Goal: Information Seeking & Learning: Learn about a topic

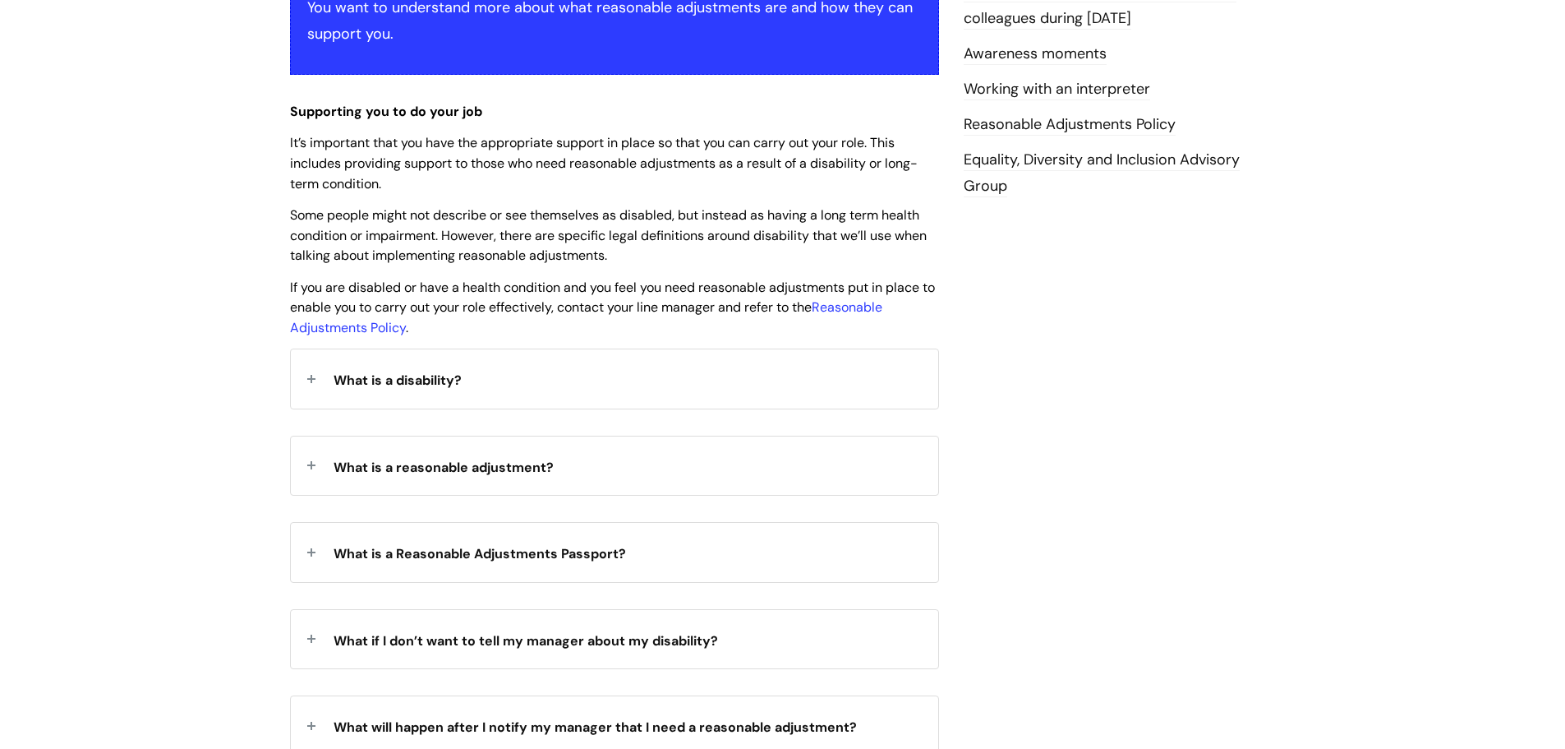
scroll to position [411, 0]
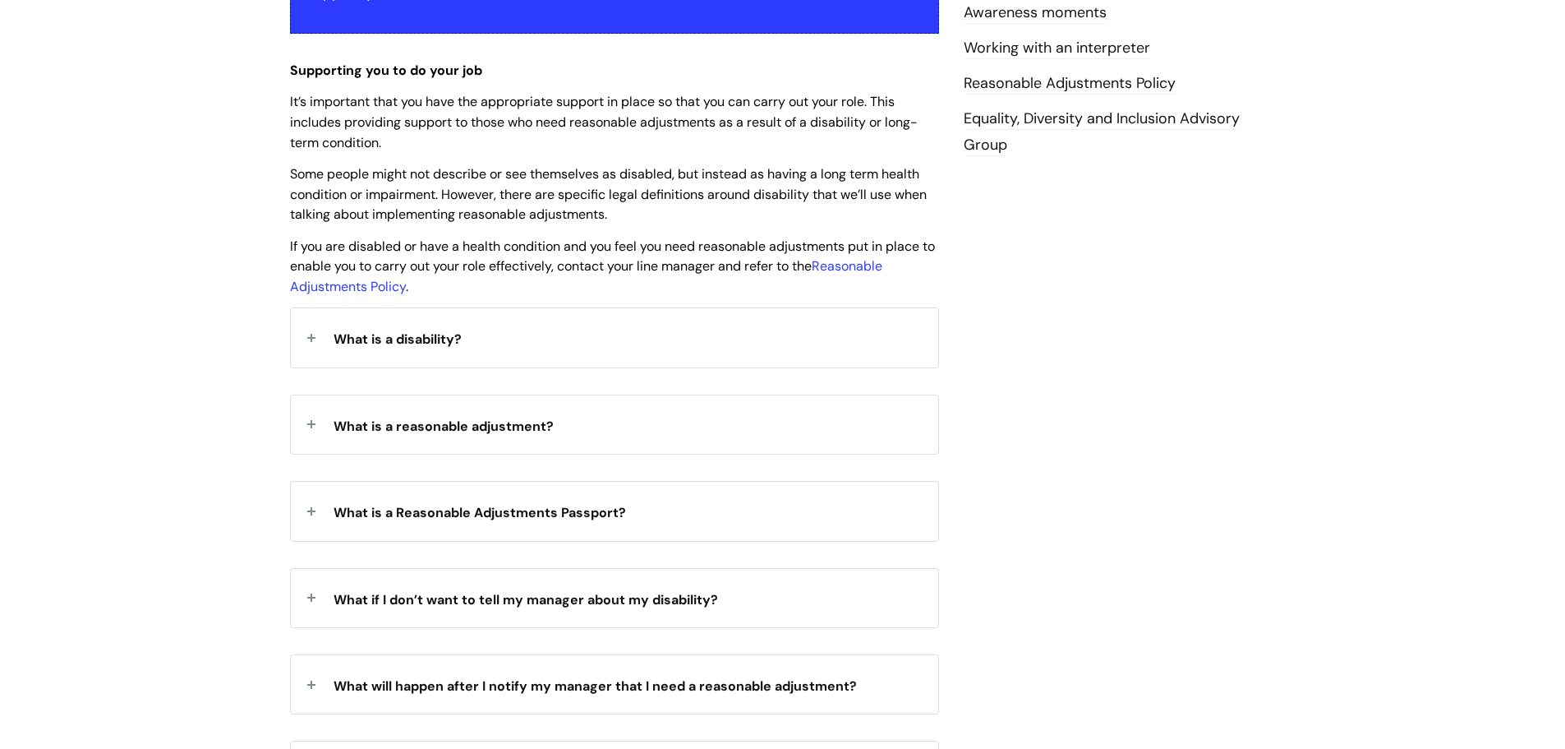
click at [469, 342] on div "What is a disability?" at bounding box center [614, 337] width 647 height 58
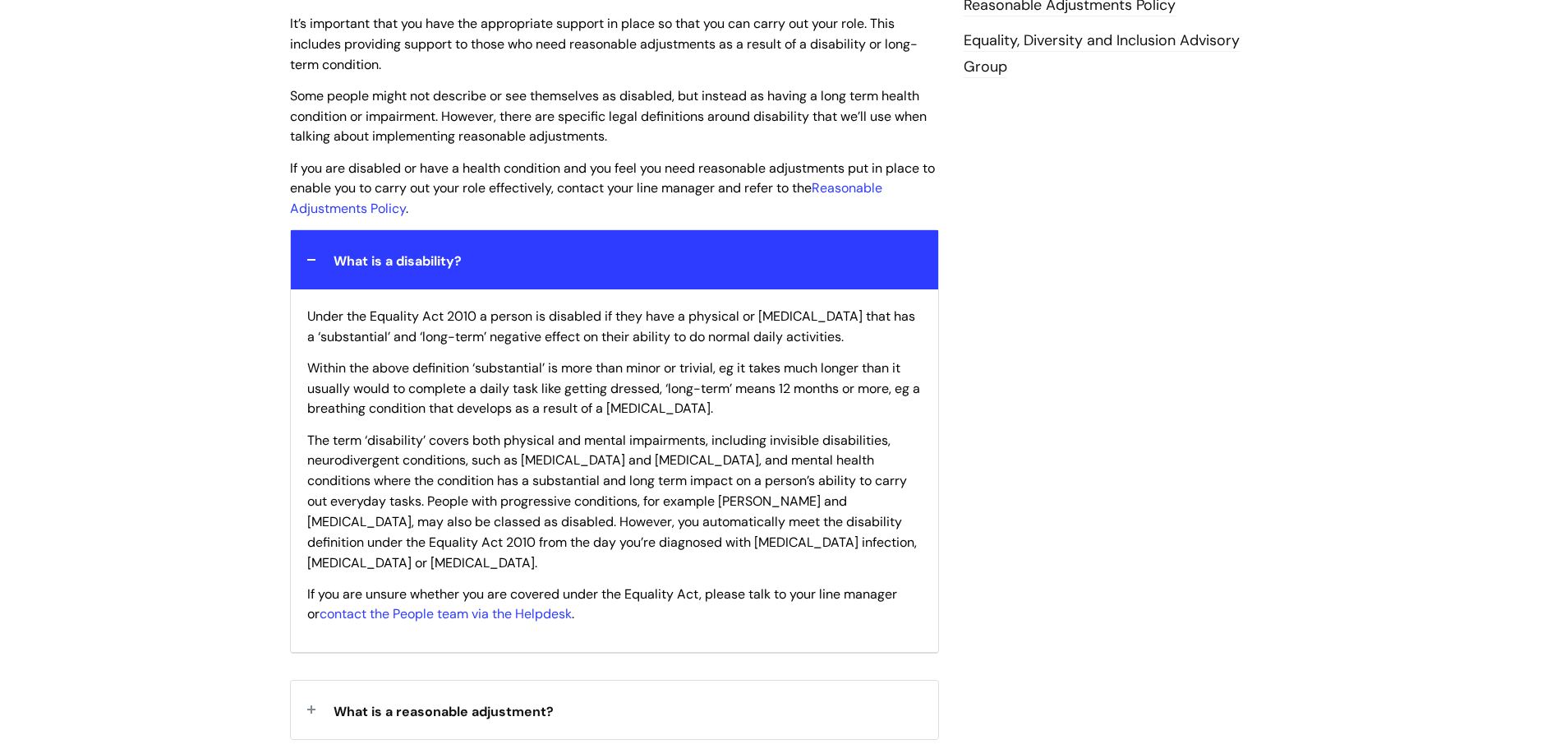
scroll to position [657, 0]
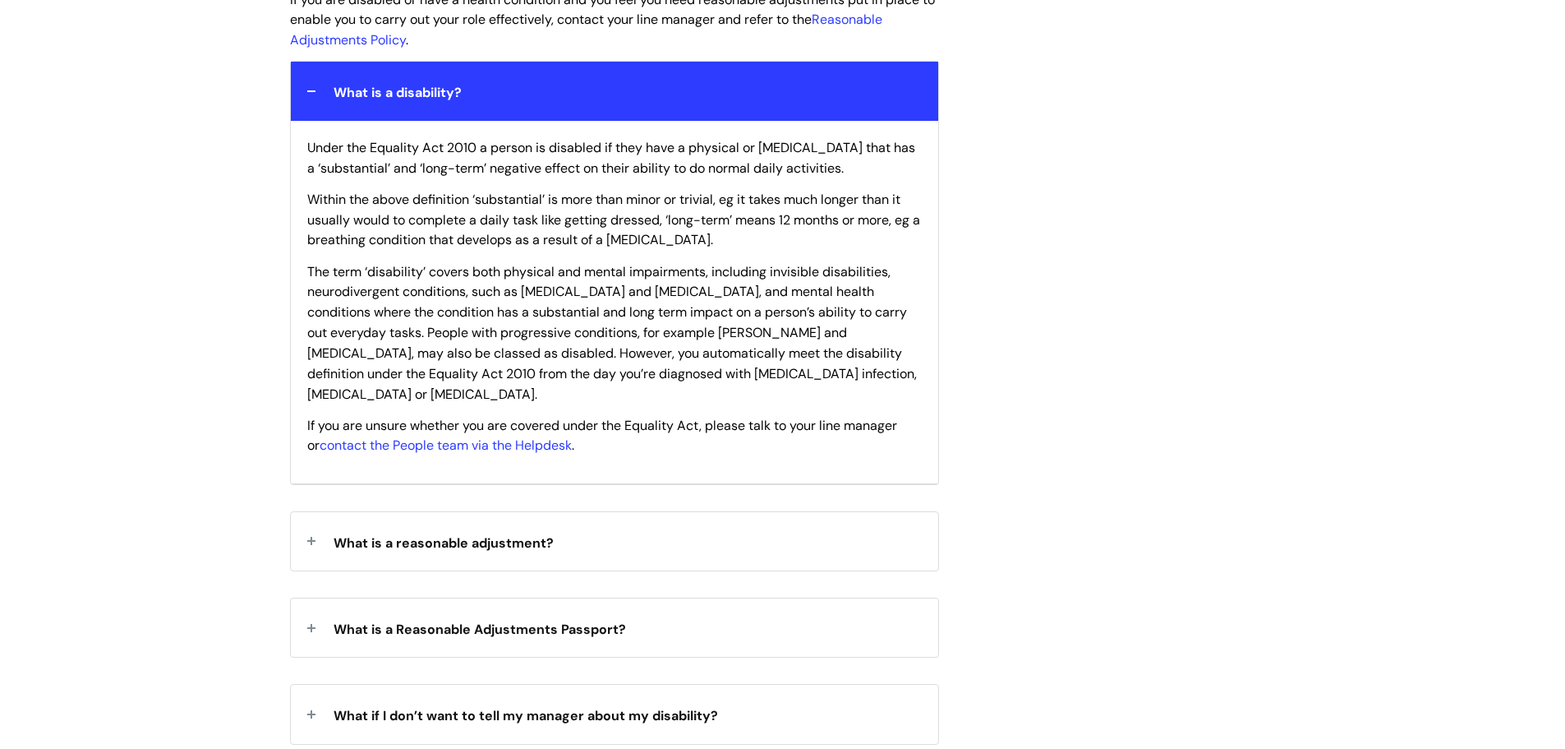
click at [685, 527] on div "What is a reasonable adjustment?" at bounding box center [614, 541] width 647 height 58
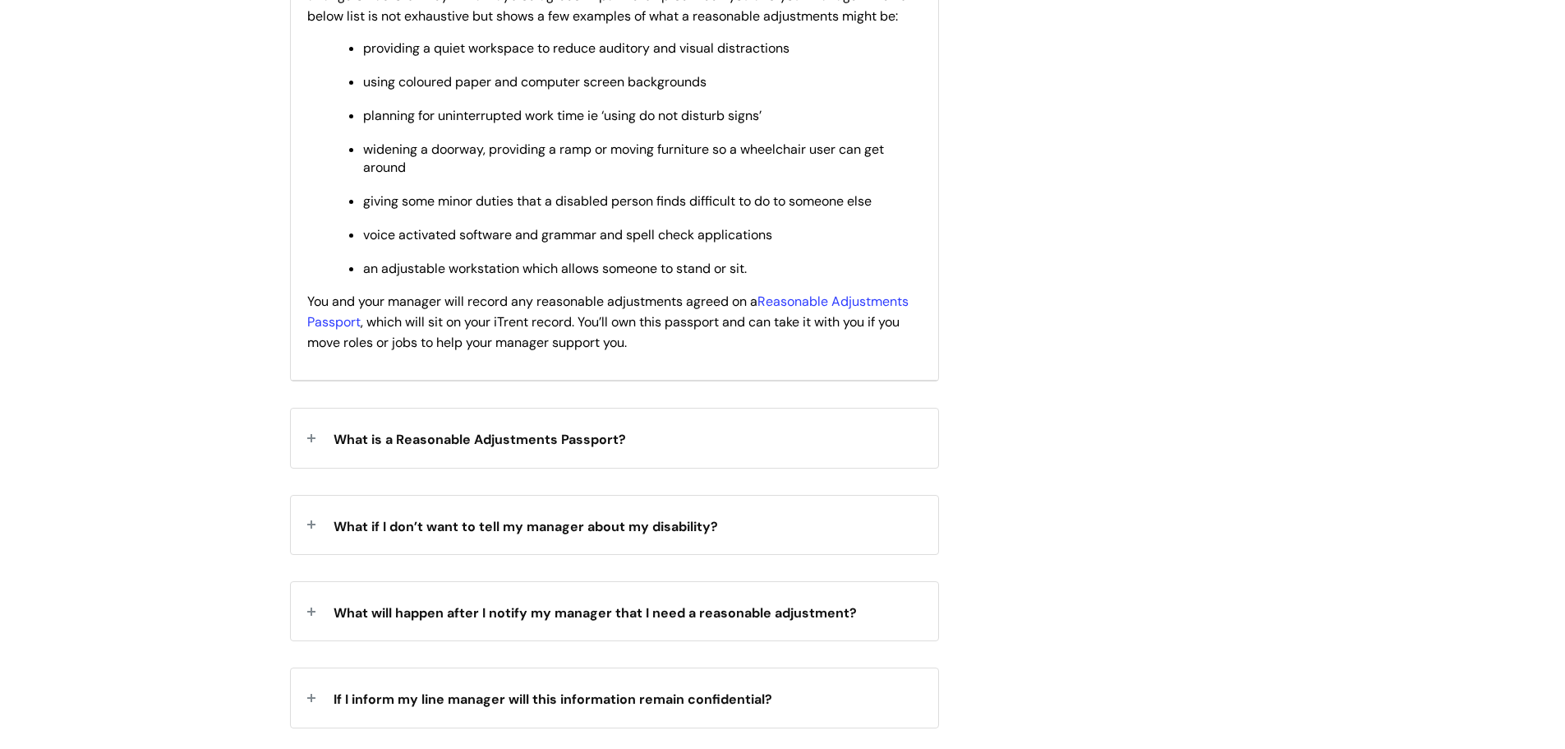
scroll to position [1315, 0]
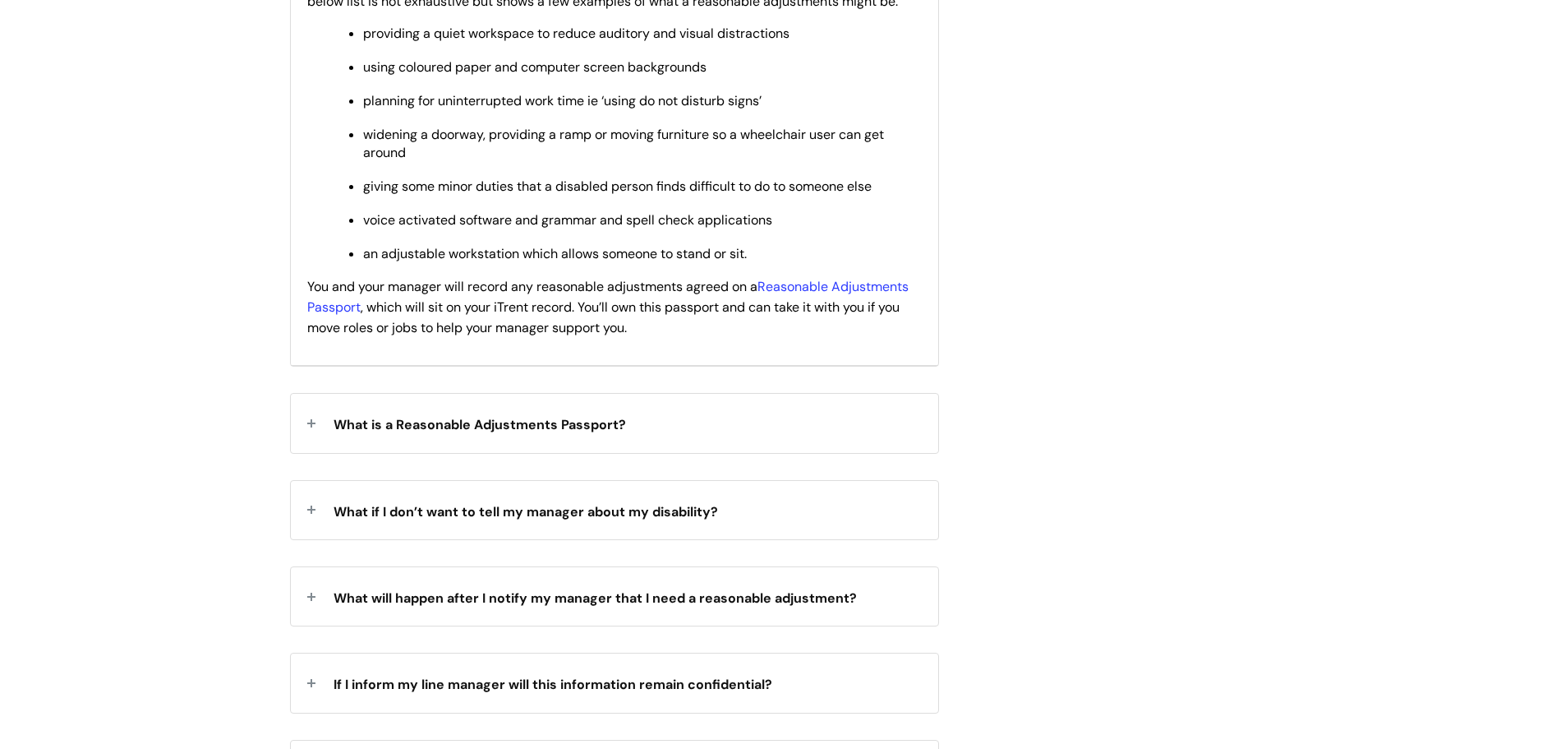
click at [790, 401] on div "What is a Reasonable Adjustments Passport?" at bounding box center [614, 423] width 647 height 58
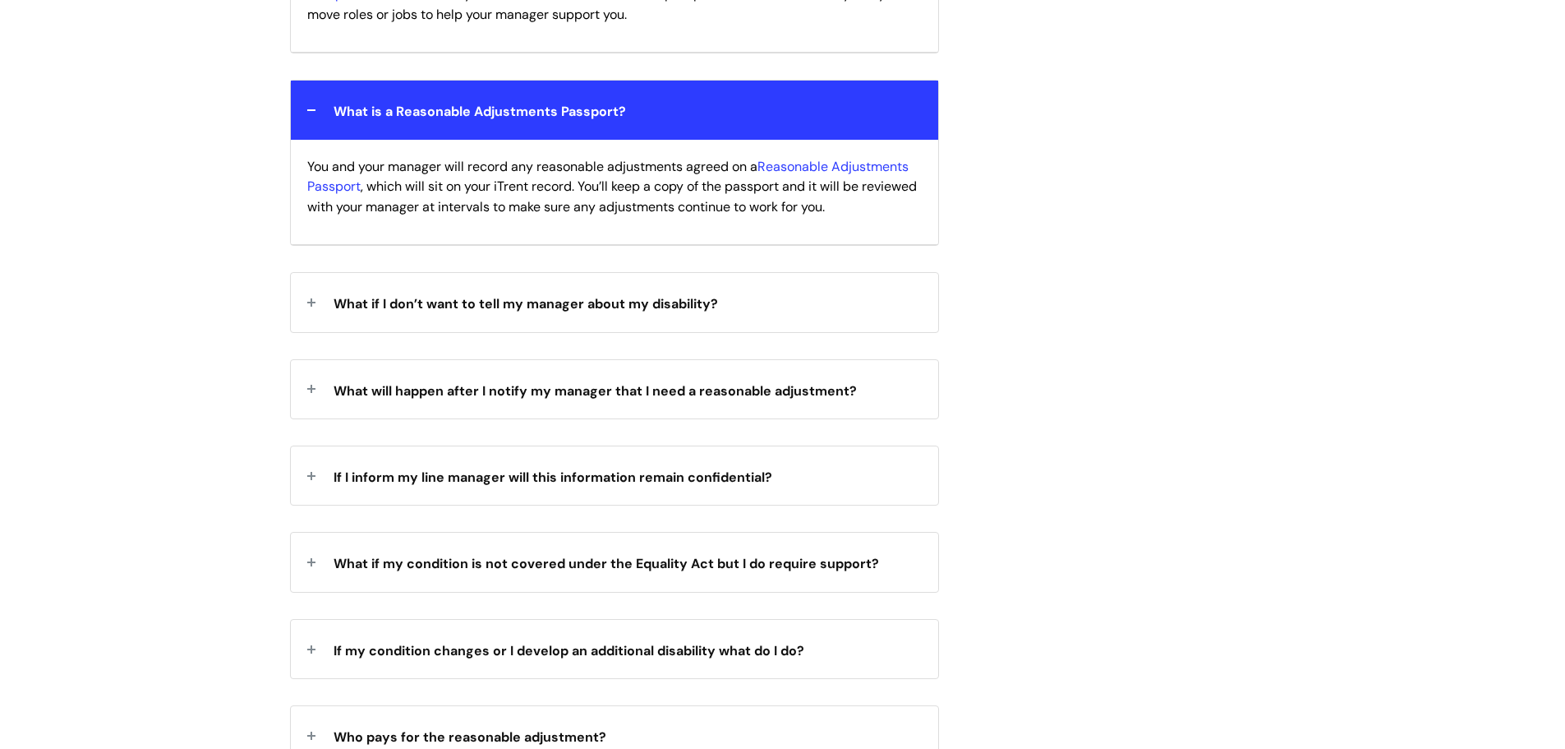
scroll to position [1643, 0]
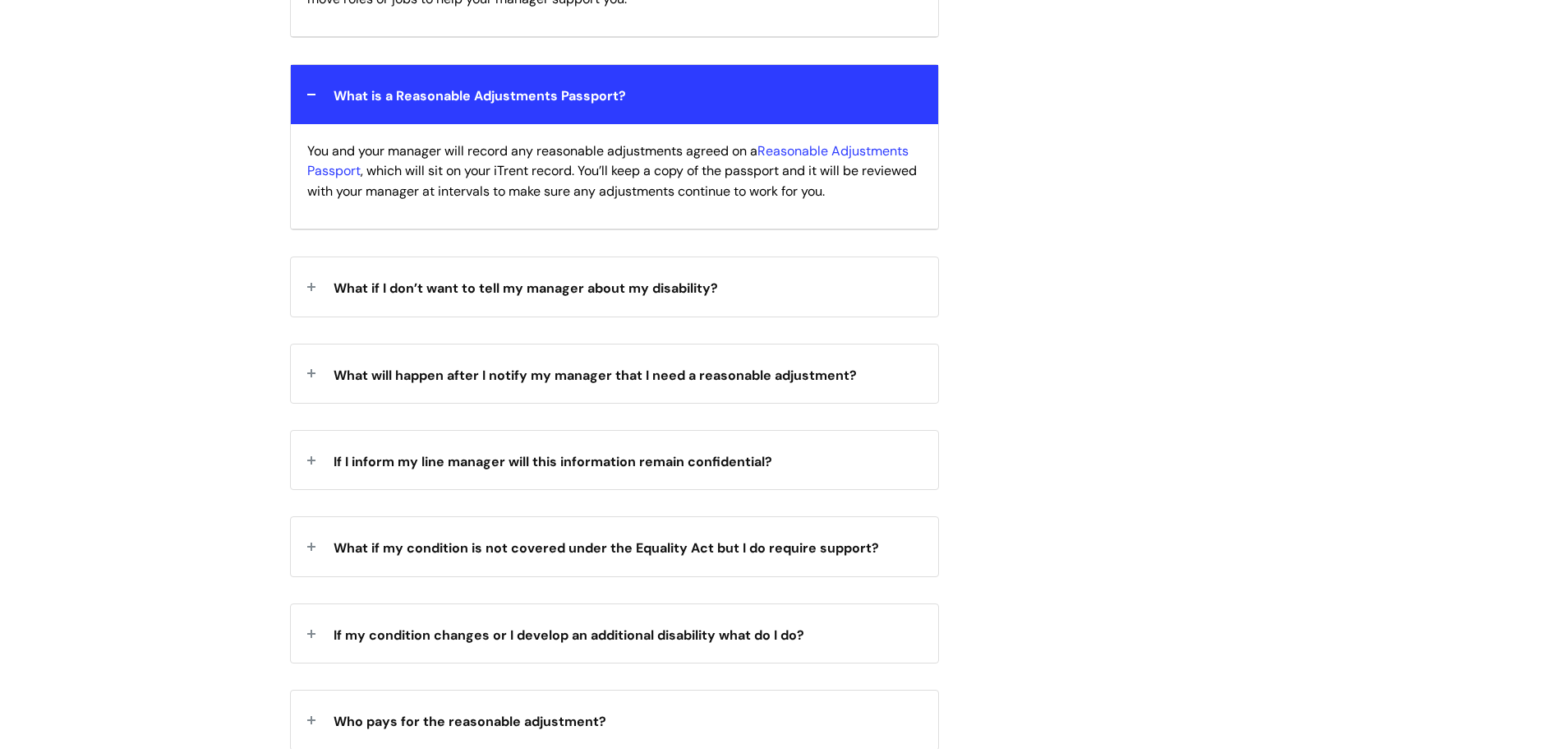
click at [811, 286] on div "What if I don’t want to tell my manager about my disability?" at bounding box center [614, 286] width 647 height 58
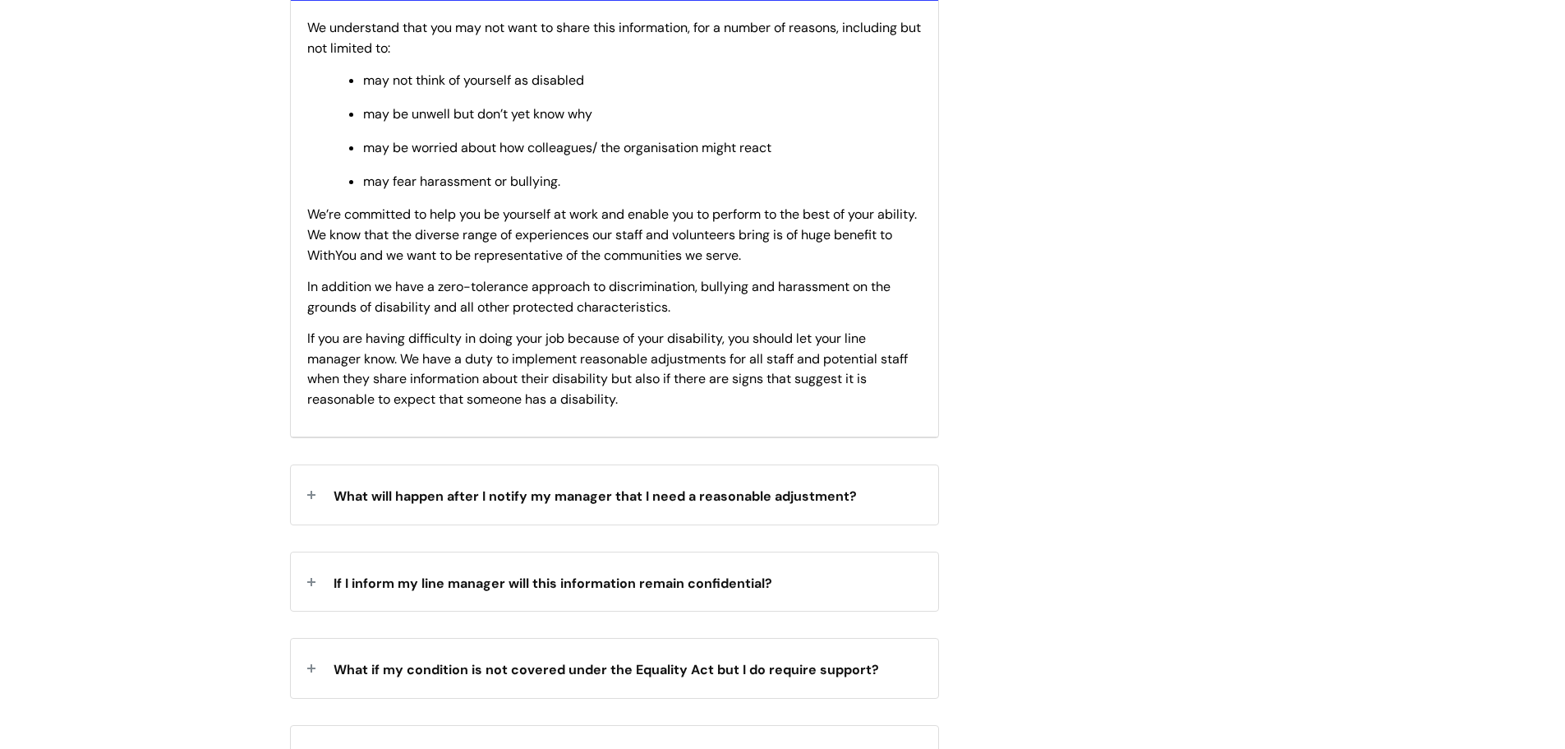
scroll to position [1972, 0]
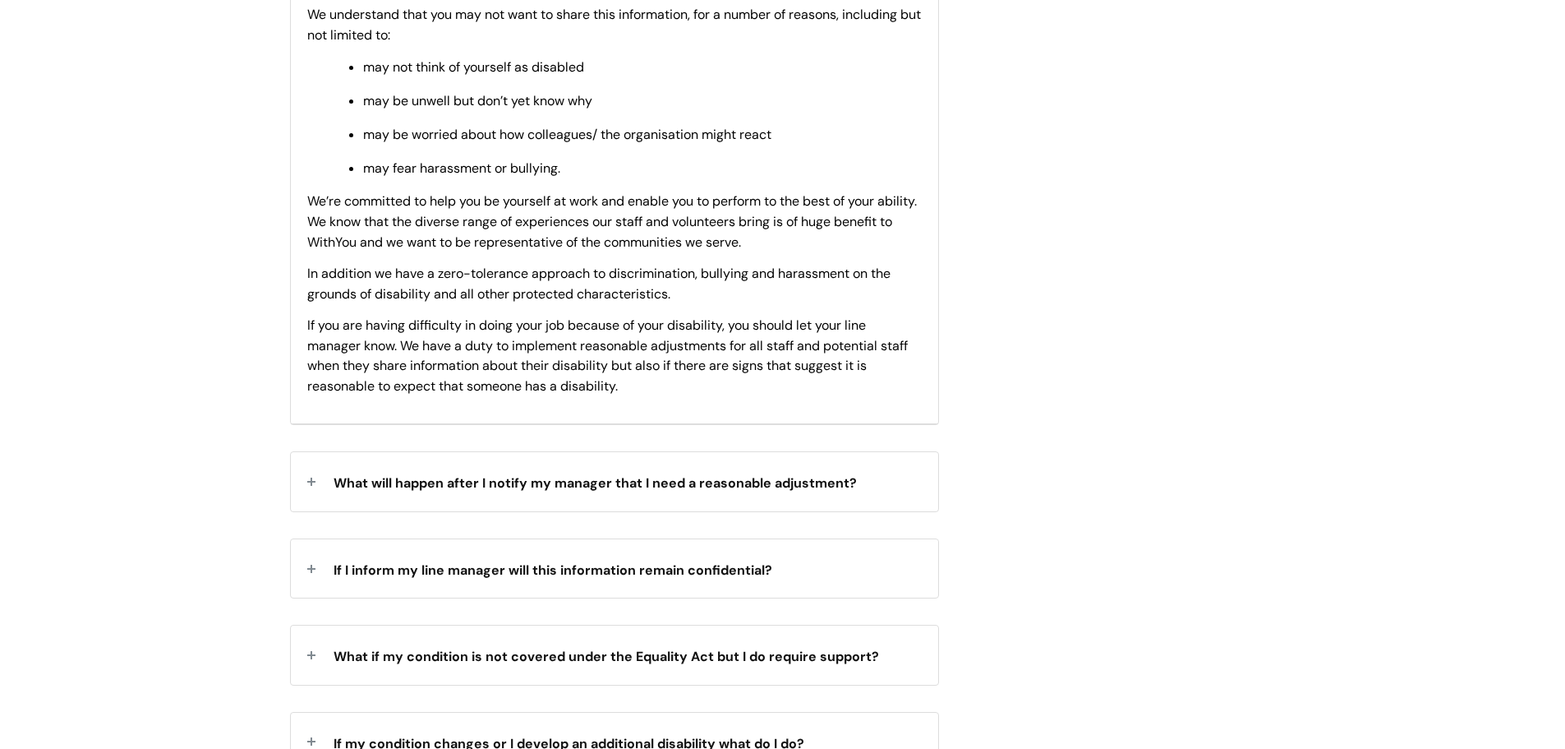
click at [899, 492] on div "What will happen after I notify my manager that I need a reasonable adjustment?" at bounding box center [614, 481] width 647 height 58
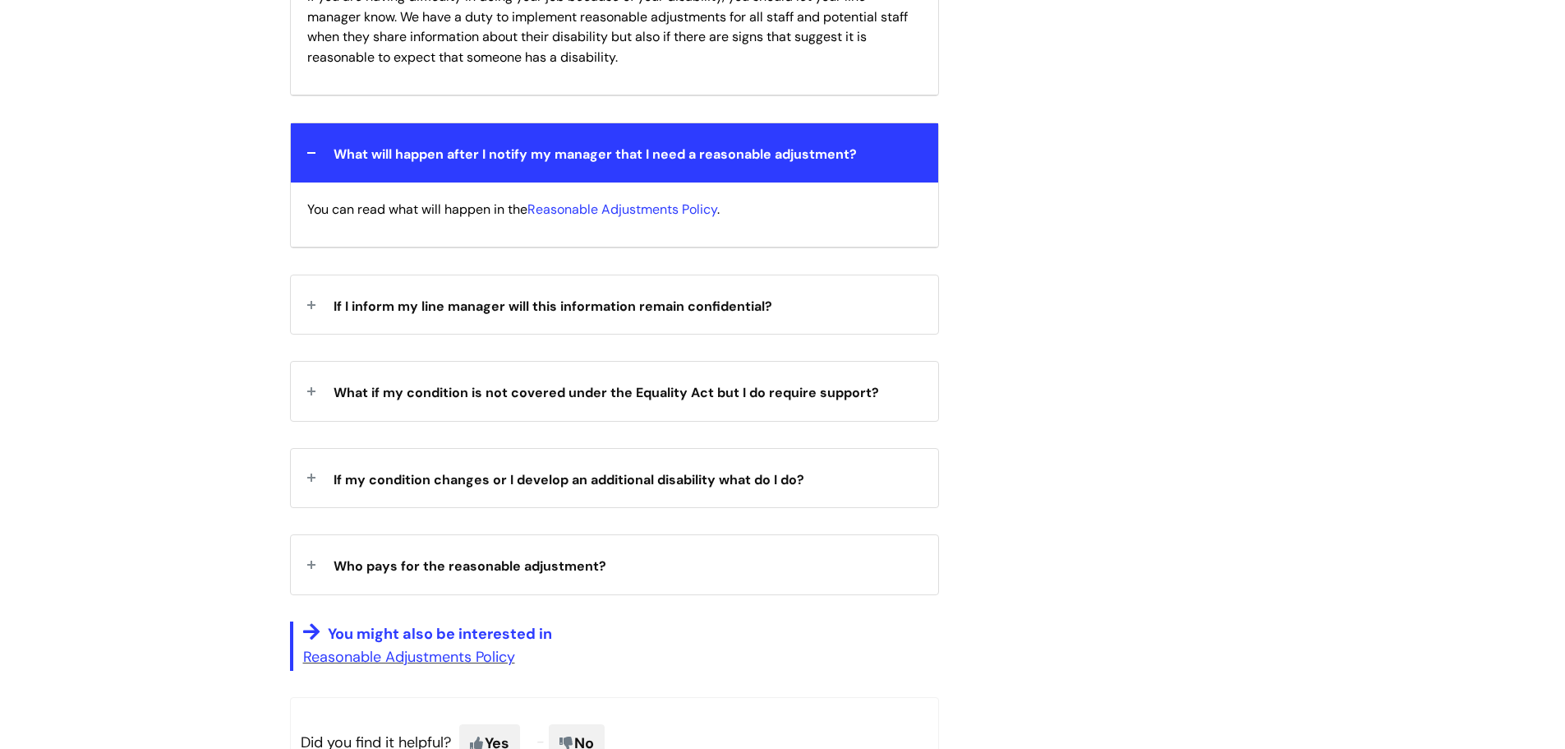
scroll to position [2383, 0]
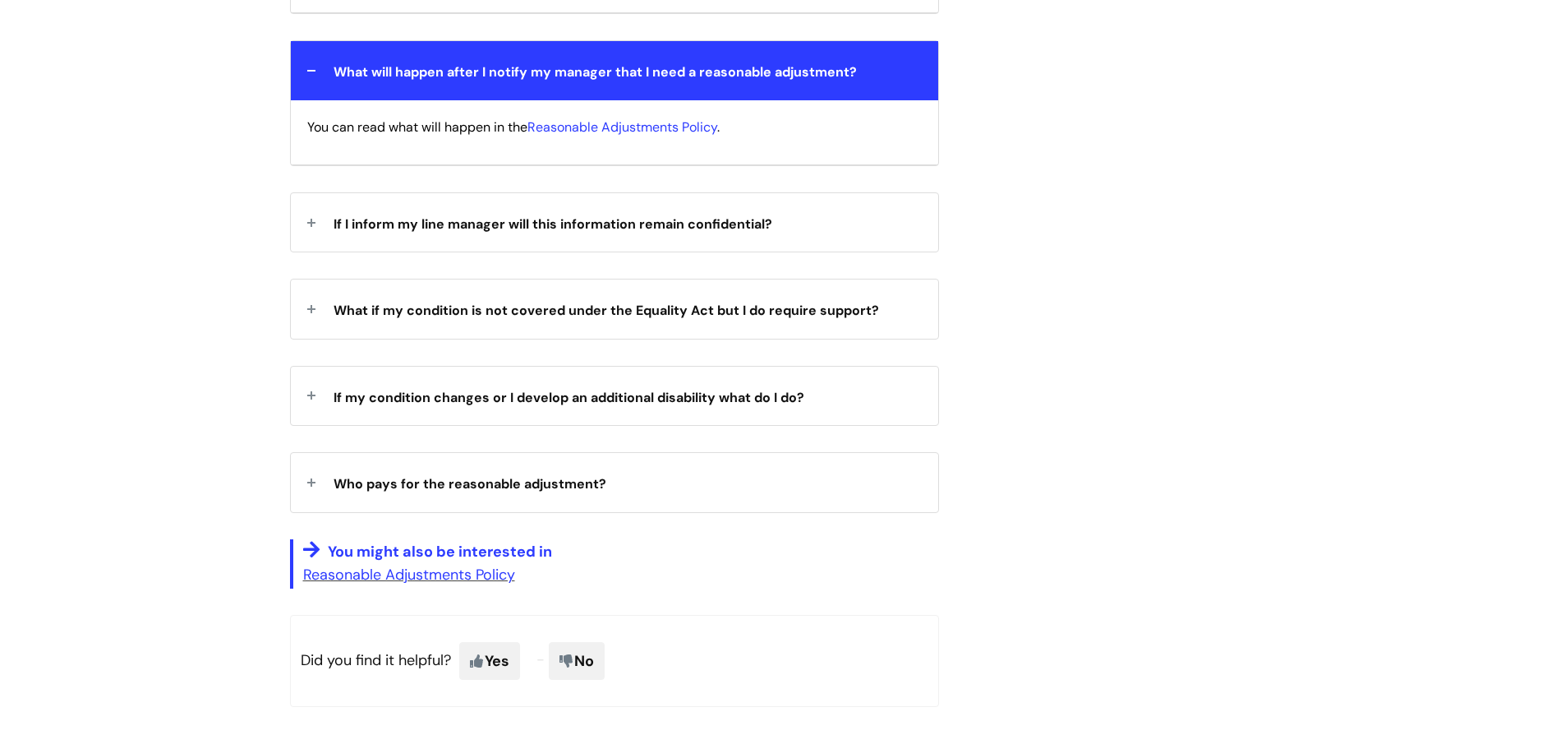
click at [909, 317] on div "What if my condition is not covered under the Equality Act but I do require sup…" at bounding box center [614, 308] width 647 height 58
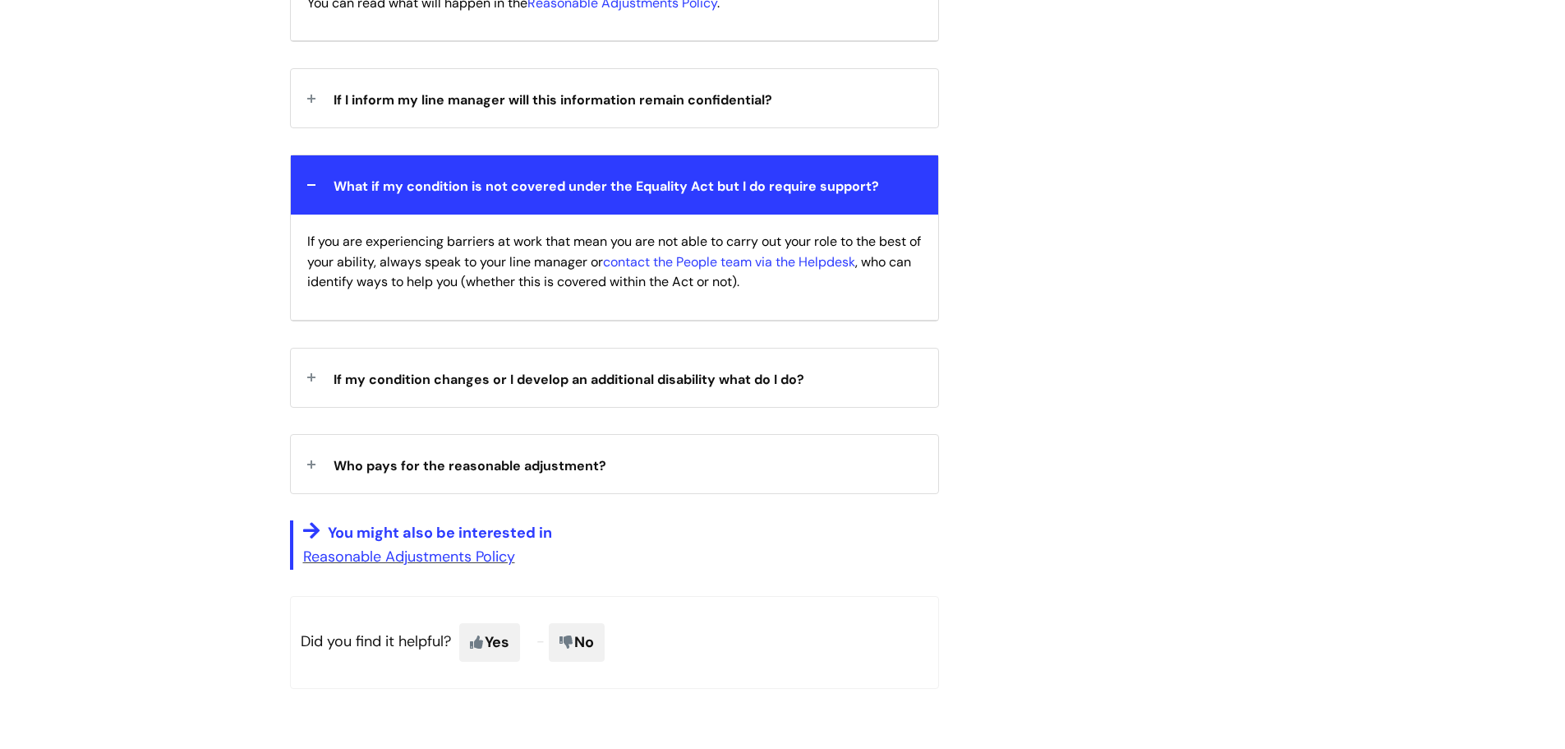
scroll to position [2547, 0]
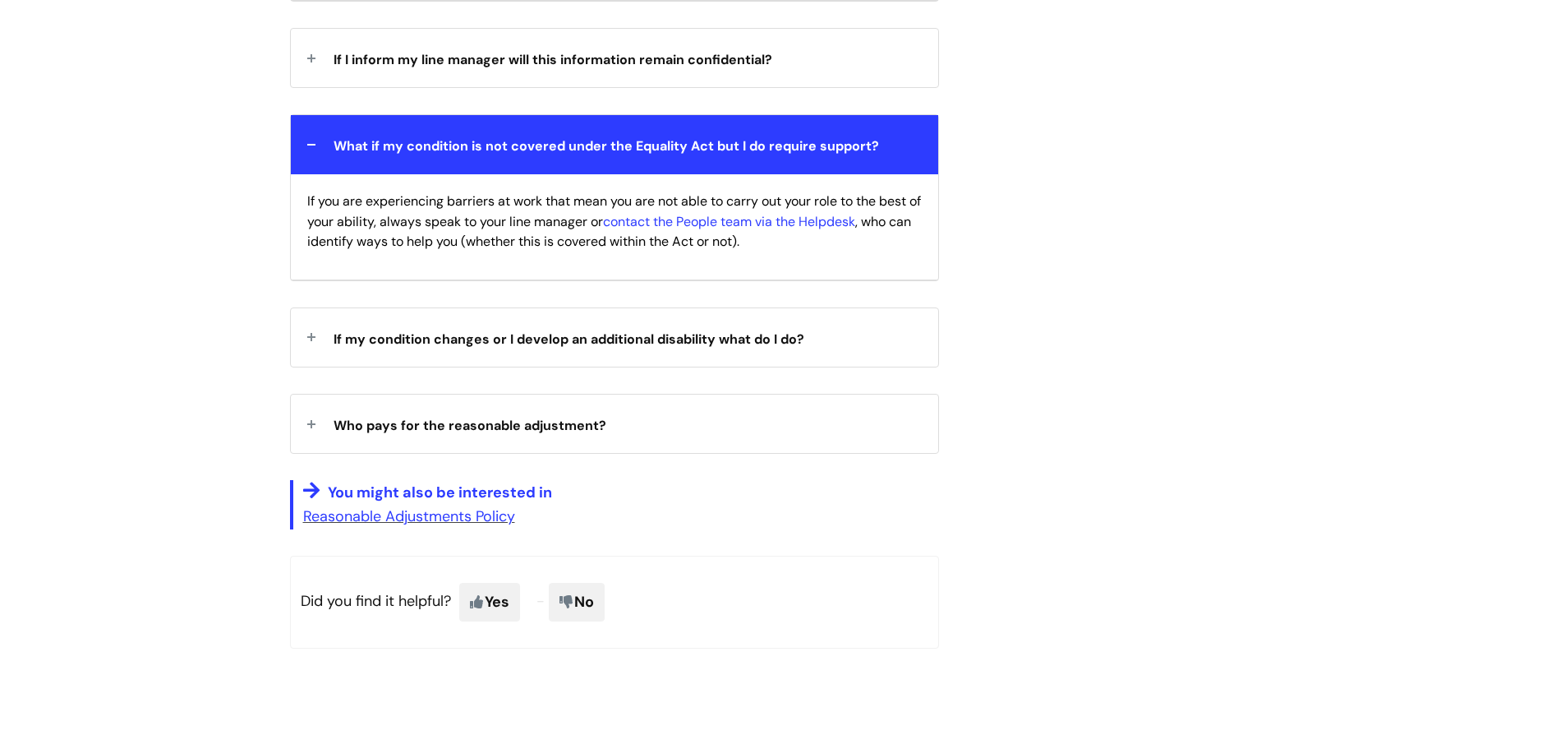
click at [907, 441] on div "Who pays for the reasonable adjustment?" at bounding box center [614, 423] width 647 height 58
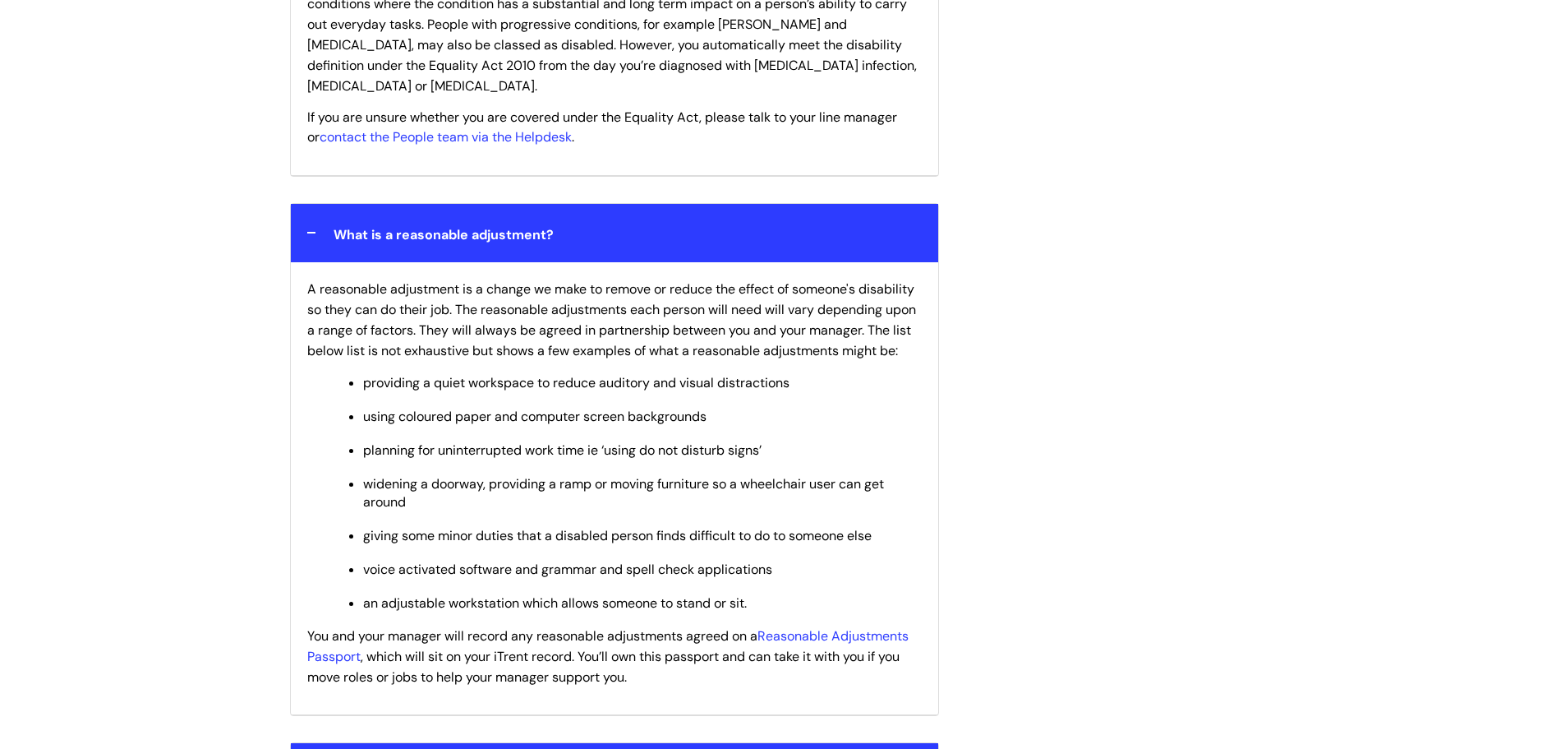
scroll to position [986, 0]
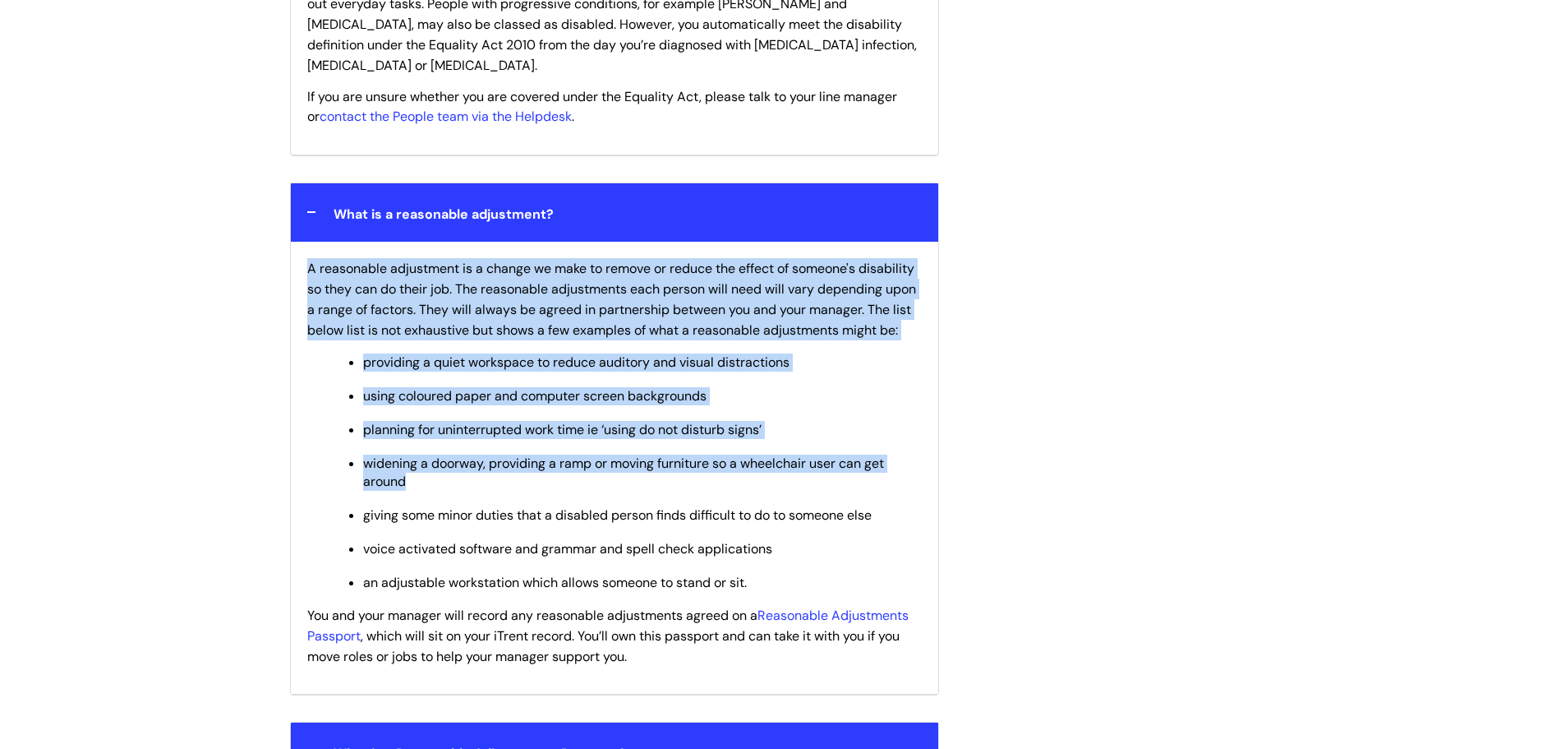
drag, startPoint x: 300, startPoint y: 239, endPoint x: 790, endPoint y: 491, distance: 551.6
click at [790, 491] on div "A reasonable adjustment is a change we make to remove or reduce the effect of s…" at bounding box center [614, 468] width 647 height 453
click at [831, 415] on ul "providing a quiet workspace to reduce auditory and visual distractions using co…" at bounding box center [623, 472] width 598 height 242
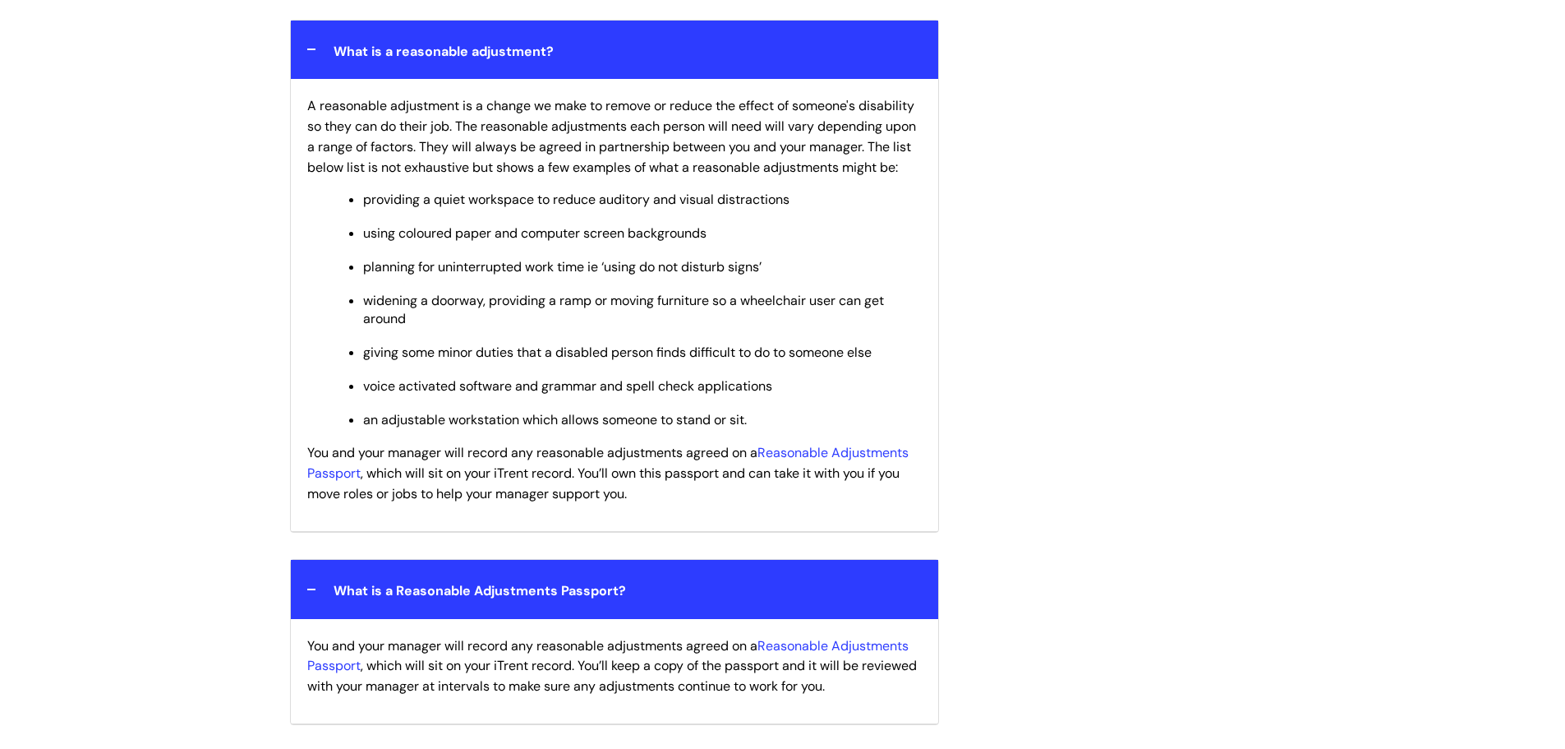
scroll to position [1150, 0]
